Goal: Task Accomplishment & Management: Manage account settings

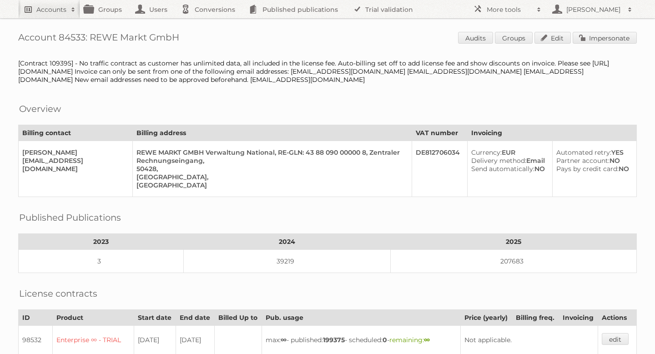
click at [53, 15] on link "Accounts" at bounding box center [49, 9] width 62 height 18
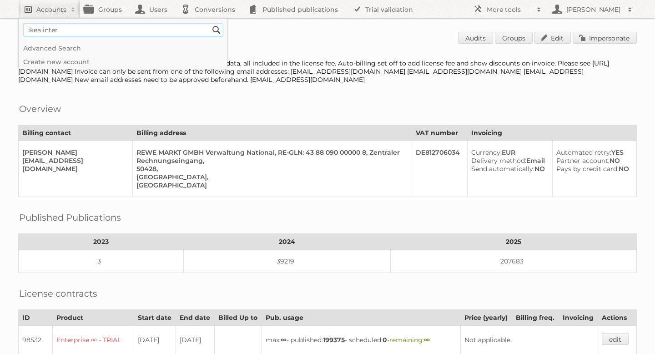
type input"] "ikea inter"
click at [210, 23] on input "Search" at bounding box center [217, 30] width 14 height 14
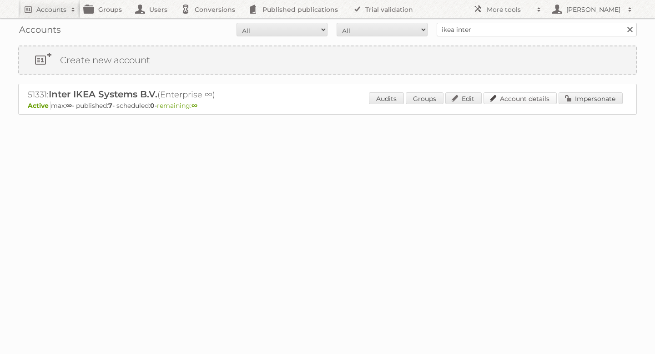
click at [526, 99] on link "Account details" at bounding box center [519, 98] width 73 height 12
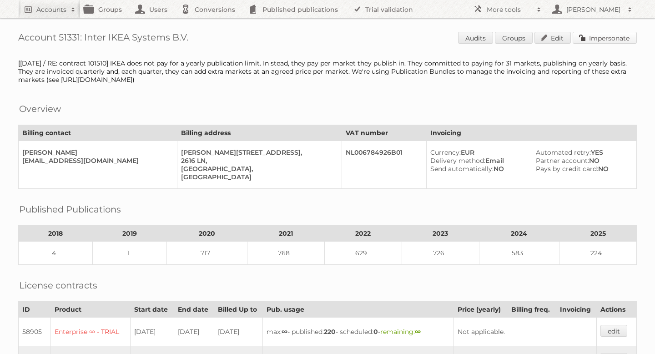
click at [597, 39] on link "Impersonate" at bounding box center [605, 38] width 64 height 12
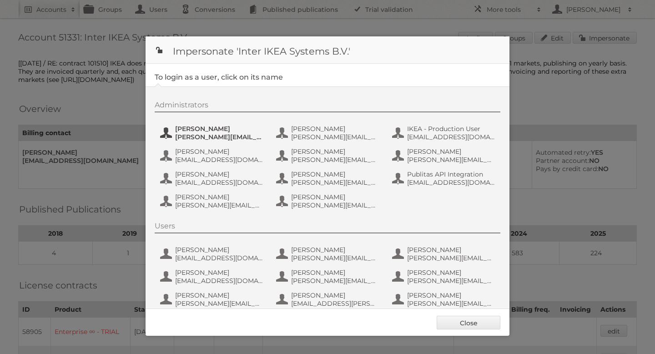
click at [224, 136] on span "[PERSON_NAME][EMAIL_ADDRESS][DOMAIN_NAME]" at bounding box center [219, 137] width 88 height 8
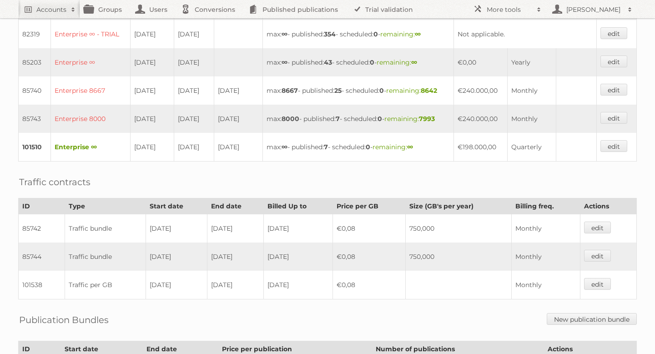
scroll to position [366, 0]
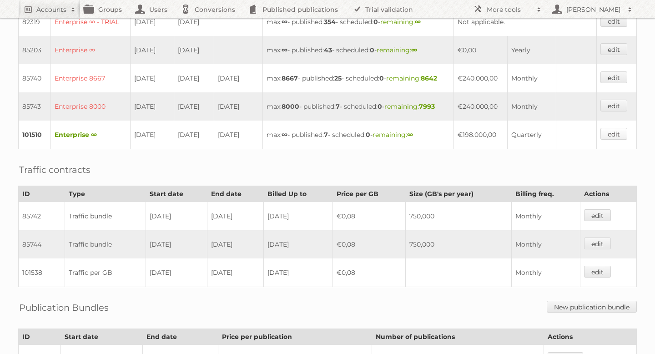
click at [611, 140] on link "edit" at bounding box center [613, 134] width 27 height 12
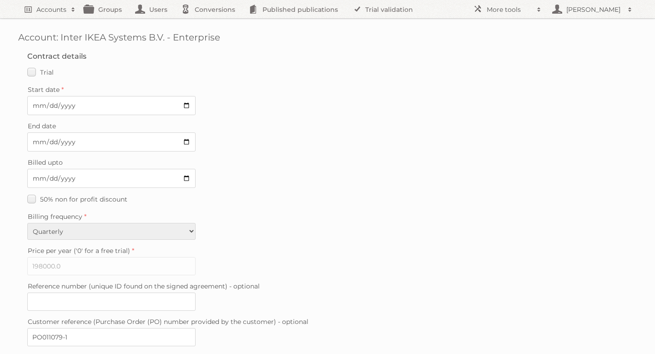
scroll to position [227, 0]
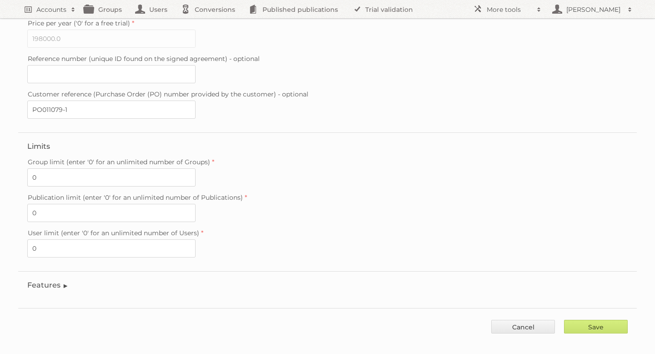
click at [50, 281] on legend "Features" at bounding box center [47, 285] width 41 height 9
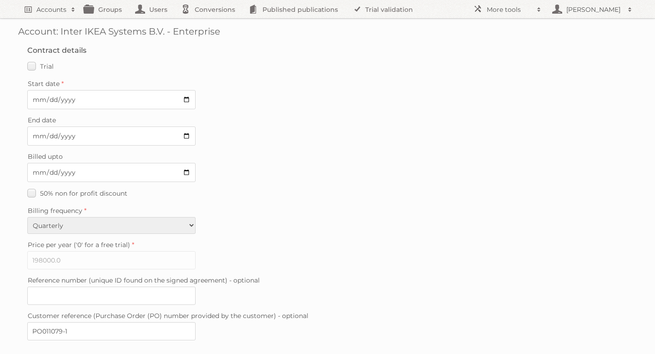
scroll to position [0, 0]
